Goal: Information Seeking & Learning: Learn about a topic

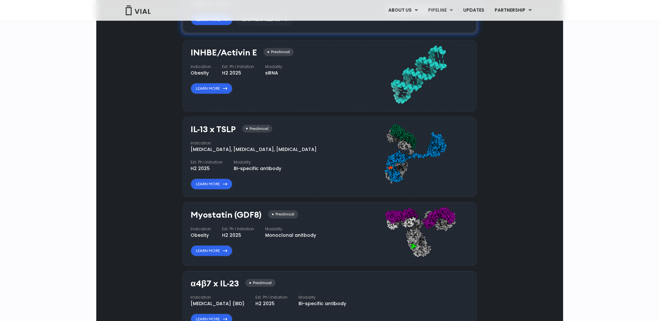
scroll to position [616, 0]
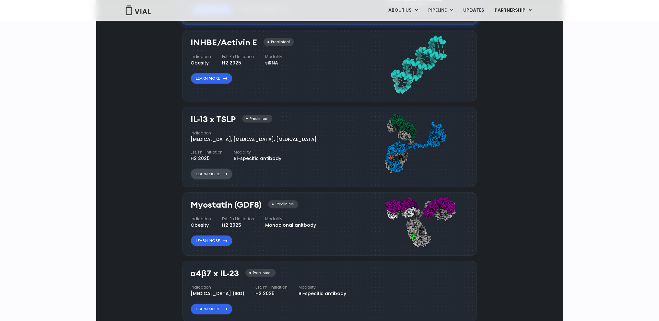
click at [210, 173] on link "Learn More" at bounding box center [212, 173] width 42 height 11
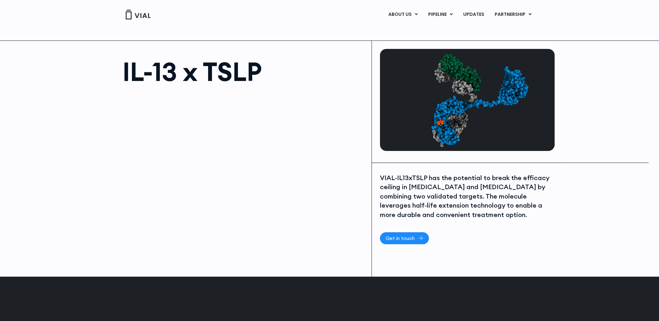
click at [409, 238] on span "Get in touch" at bounding box center [400, 238] width 29 height 5
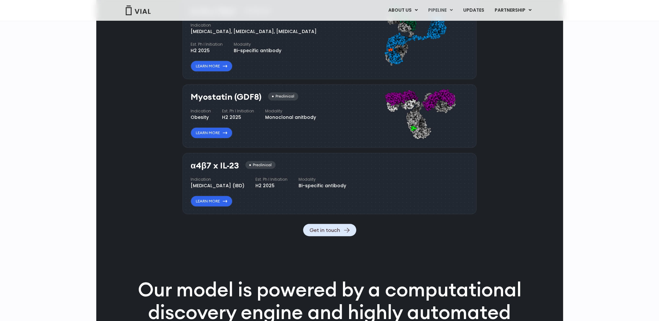
scroll to position [725, 0]
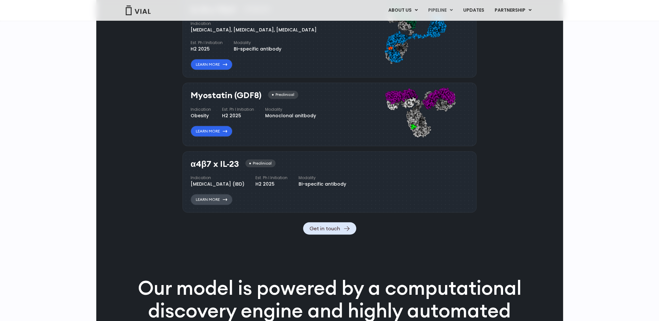
click at [215, 205] on link "Learn More" at bounding box center [212, 199] width 42 height 11
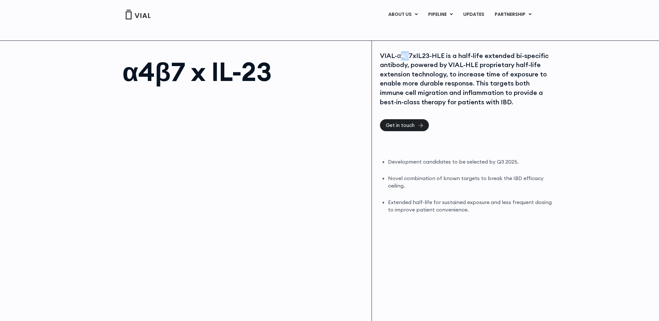
drag, startPoint x: 411, startPoint y: 54, endPoint x: 407, endPoint y: 54, distance: 3.6
click at [399, 57] on div "VIAL-α4β7xIL23-HLE is a half-life extended bi-specific antibody, powered by VIA…" at bounding box center [466, 79] width 173 height 56
click at [412, 54] on div "VIAL-α4β7xIL23-HLE is a half-life extended bi-specific antibody, powered by VIA…" at bounding box center [466, 79] width 173 height 56
drag, startPoint x: 413, startPoint y: 55, endPoint x: 398, endPoint y: 55, distance: 14.9
click at [398, 54] on div "VIAL-α4β7xIL23-HLE is a half-life extended bi-specific antibody, powered by VIA…" at bounding box center [466, 79] width 173 height 56
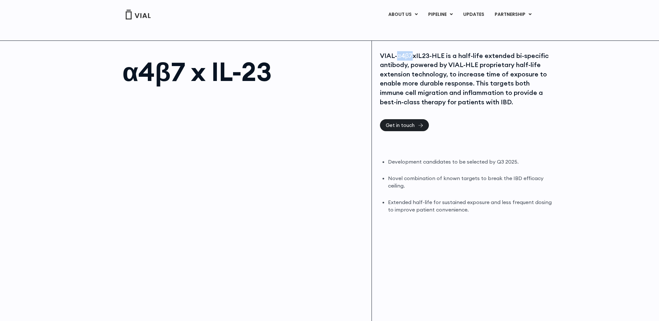
drag, startPoint x: 399, startPoint y: 55, endPoint x: 401, endPoint y: 51, distance: 4.8
click at [402, 51] on div "VIAL-α4β7xIL23-HLE is a half-life extended bi-specific antibody, powered by VIA…" at bounding box center [467, 189] width 191 height 296
click at [398, 55] on div "VIAL-α4β7xIL23-HLE is a half-life extended bi-specific antibody, powered by VIA…" at bounding box center [466, 79] width 173 height 56
drag, startPoint x: 397, startPoint y: 54, endPoint x: 429, endPoint y: 57, distance: 32.2
click at [429, 57] on div "VIAL-α4β7xIL23-HLE is a half-life extended bi-specific antibody, powered by VIA…" at bounding box center [466, 79] width 173 height 56
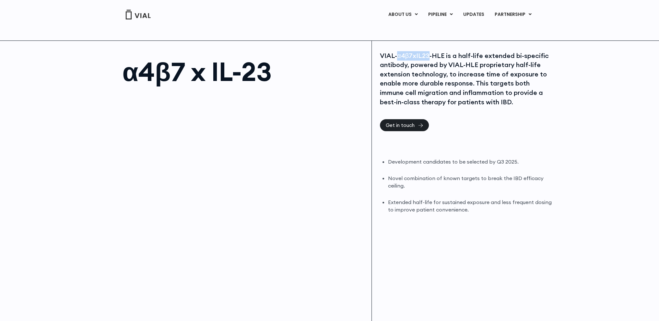
copy div "α4β7xIL23"
